Goal: Navigation & Orientation: Find specific page/section

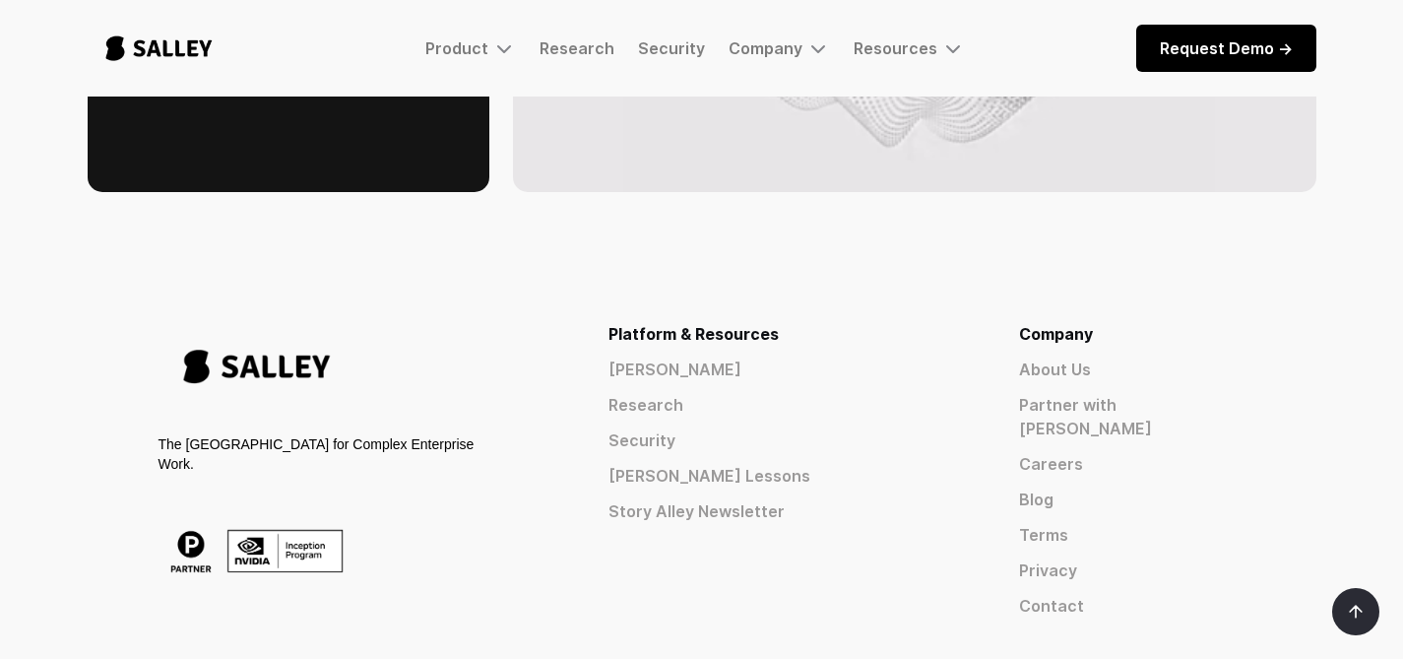
scroll to position [3164, 0]
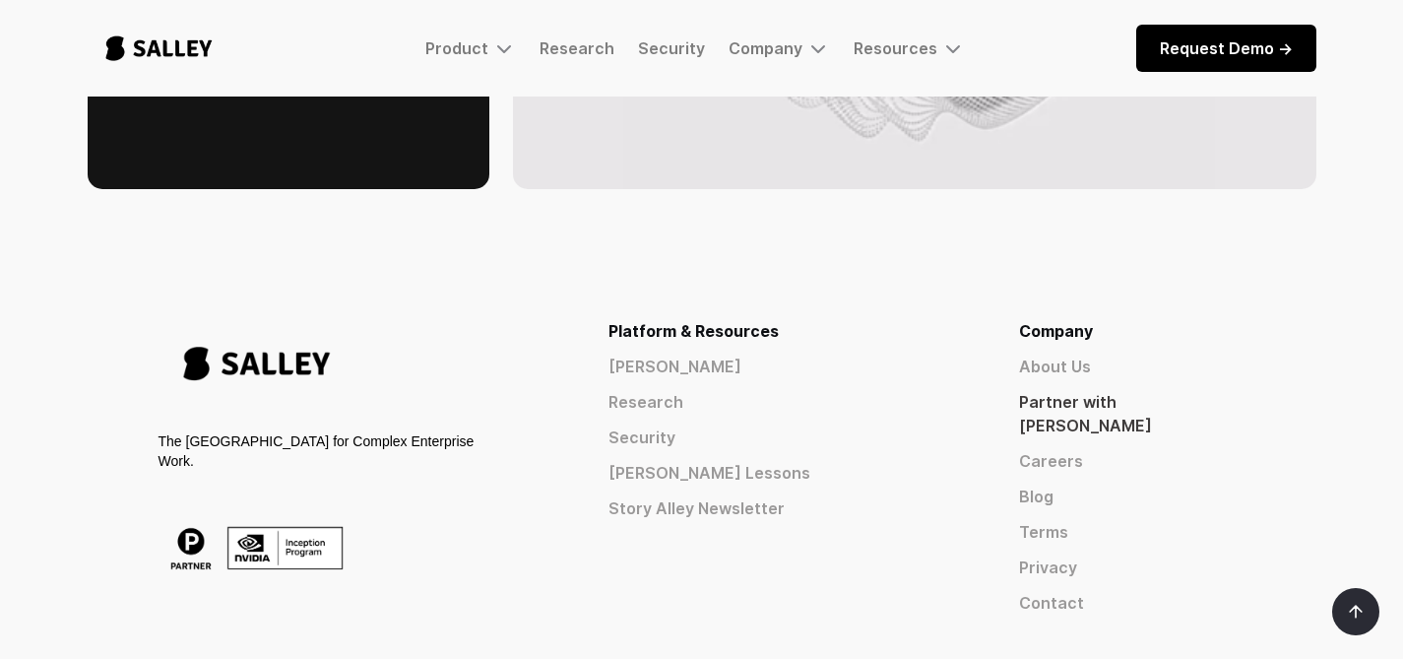
click at [1115, 390] on link "Partner with [PERSON_NAME]" at bounding box center [1132, 413] width 226 height 47
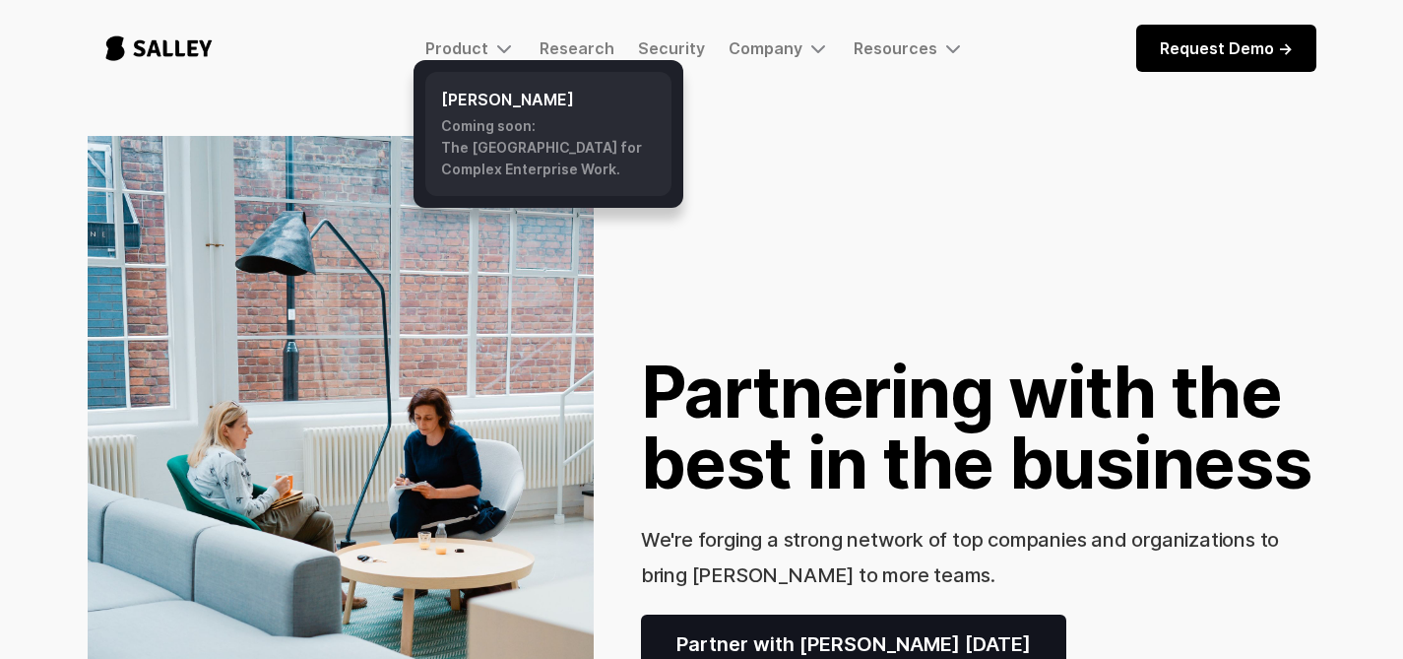
click at [511, 150] on div "Coming soon: The AI Nerve Center for Complex Enterprise Work." at bounding box center [548, 147] width 215 height 65
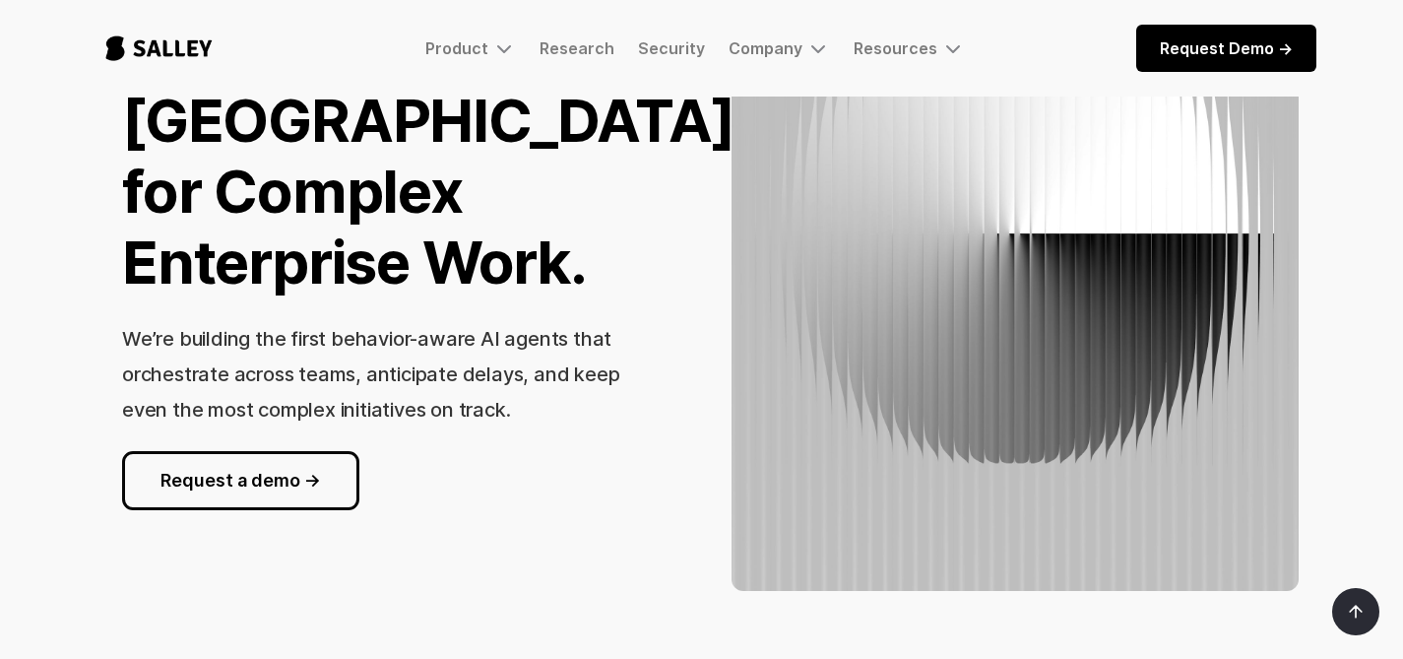
scroll to position [291, 0]
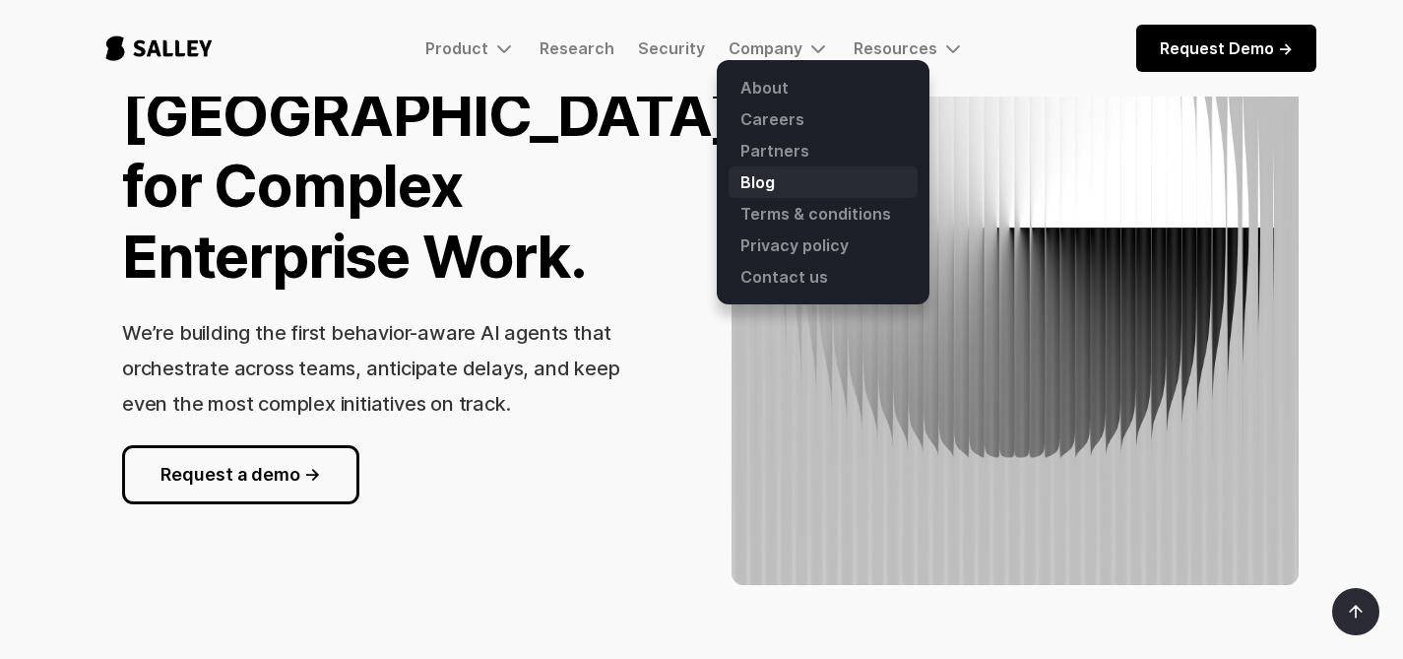
click at [761, 187] on link "Blog" at bounding box center [822, 182] width 189 height 32
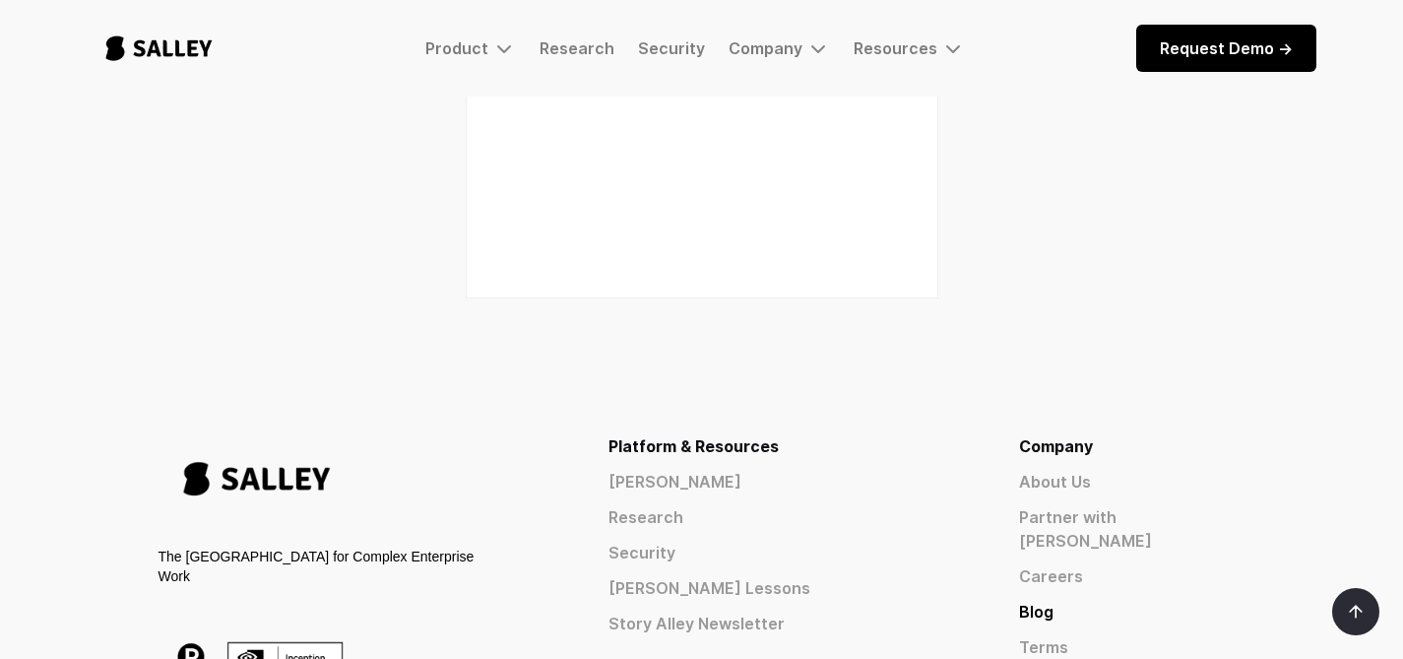
scroll to position [2649, 0]
